Goal: Check status: Check status

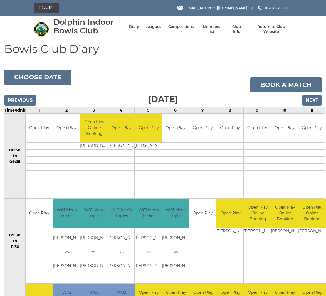
click at [43, 6] on link "Login" at bounding box center [47, 8] width 26 height 10
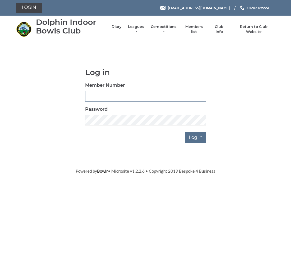
type input "3742"
click at [196, 137] on input "Log in" at bounding box center [196, 137] width 21 height 11
click at [200, 137] on input "Log in" at bounding box center [196, 137] width 21 height 11
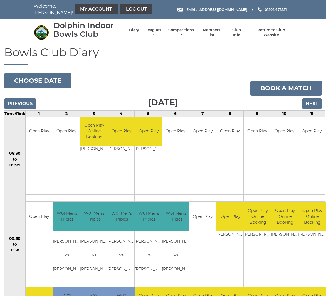
click at [75, 10] on link "My Account" at bounding box center [96, 9] width 43 height 10
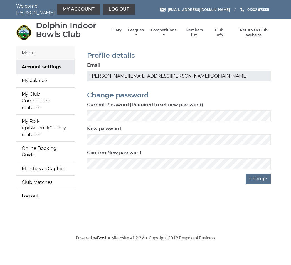
click at [36, 85] on link "My balance" at bounding box center [45, 80] width 59 height 13
